Goal: Task Accomplishment & Management: Complete application form

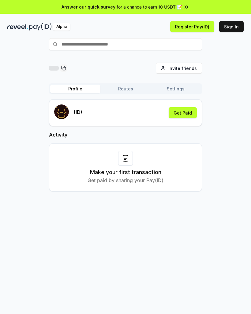
click at [136, 150] on div "Make your first transaction Get paid by sharing your Pay(ID)" at bounding box center [125, 167] width 153 height 48
click at [128, 162] on div at bounding box center [125, 158] width 15 height 15
click at [186, 114] on button "Get Paid" at bounding box center [182, 112] width 28 height 11
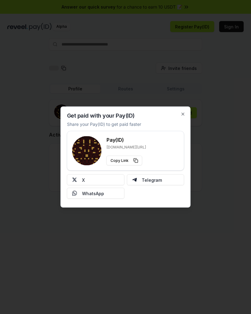
click at [105, 176] on button "X" at bounding box center [95, 179] width 57 height 11
click at [184, 110] on div "Get paid with your Pay(ID) Share your Pay(ID) to get paid faster Pay(ID) [DOMAI…" at bounding box center [125, 157] width 130 height 101
click at [187, 111] on div "Get paid with your Pay(ID) Share your Pay(ID) to get paid faster Pay(ID) [DOMAI…" at bounding box center [125, 157] width 130 height 101
click at [185, 113] on icon "button" at bounding box center [182, 114] width 5 height 5
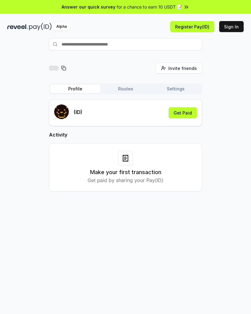
click at [201, 27] on button "Register Pay(ID)" at bounding box center [192, 26] width 44 height 11
click at [237, 23] on button "Sign In" at bounding box center [231, 26] width 24 height 11
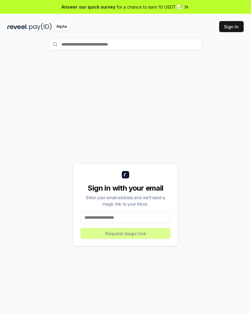
click at [235, 27] on button "Sign In" at bounding box center [231, 26] width 24 height 11
click at [137, 216] on input at bounding box center [125, 217] width 90 height 11
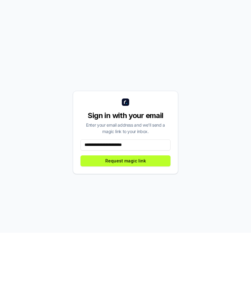
type input "**********"
click at [155, 219] on button "Request magic link" at bounding box center [125, 224] width 90 height 11
